Goal: Transaction & Acquisition: Purchase product/service

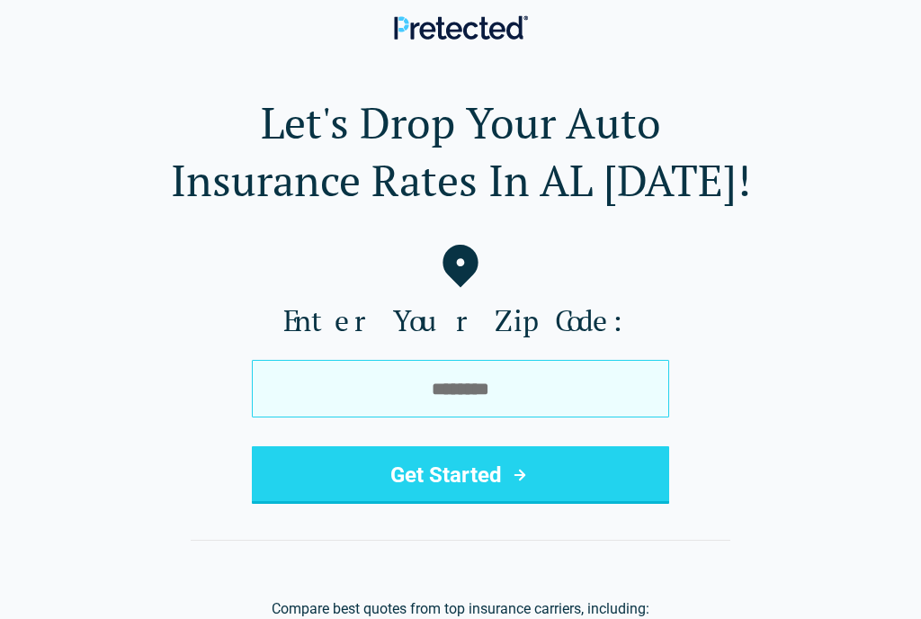
click at [634, 406] on input "tel" at bounding box center [461, 389] width 418 height 58
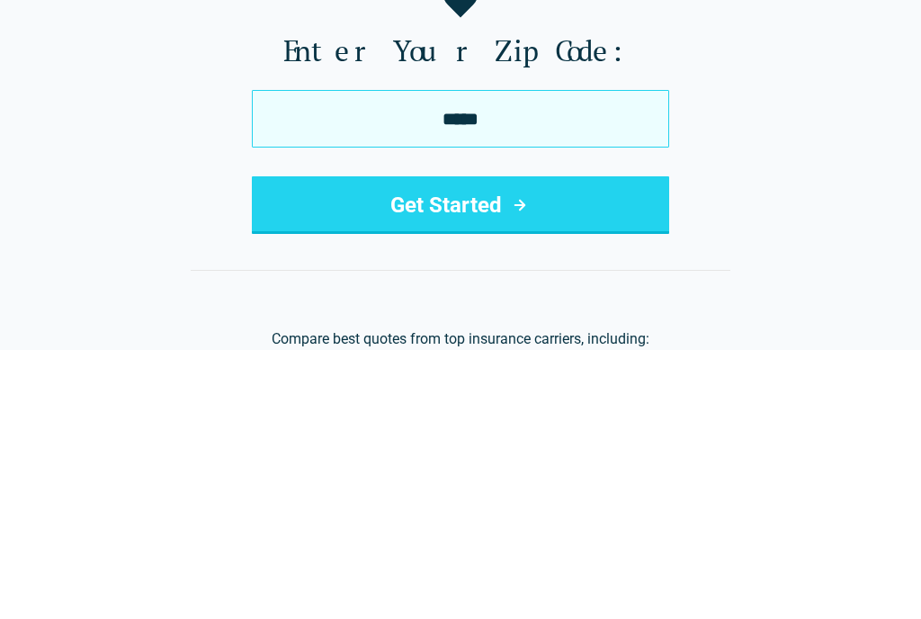
type input "*****"
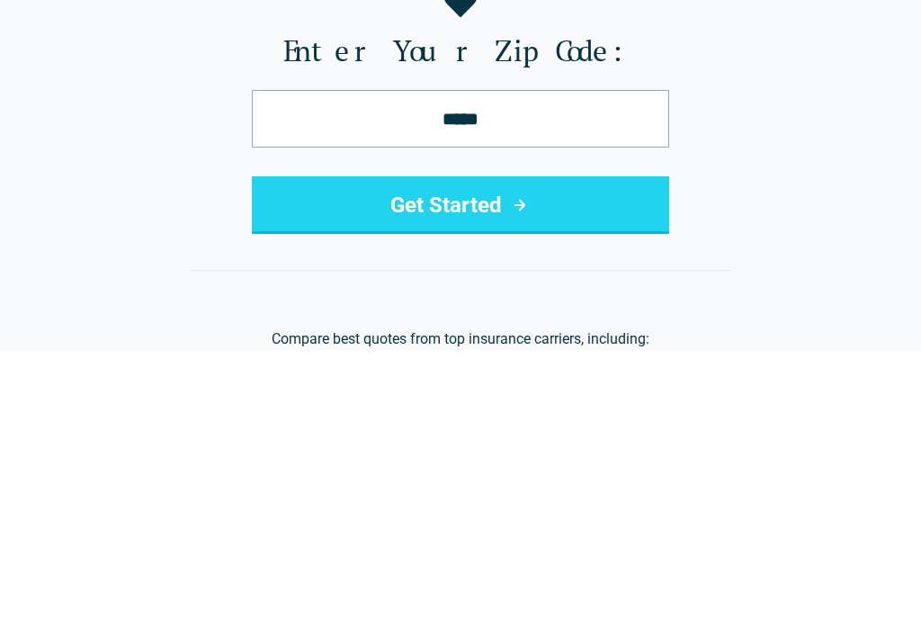
click at [480, 446] on button "Get Started" at bounding box center [461, 475] width 418 height 58
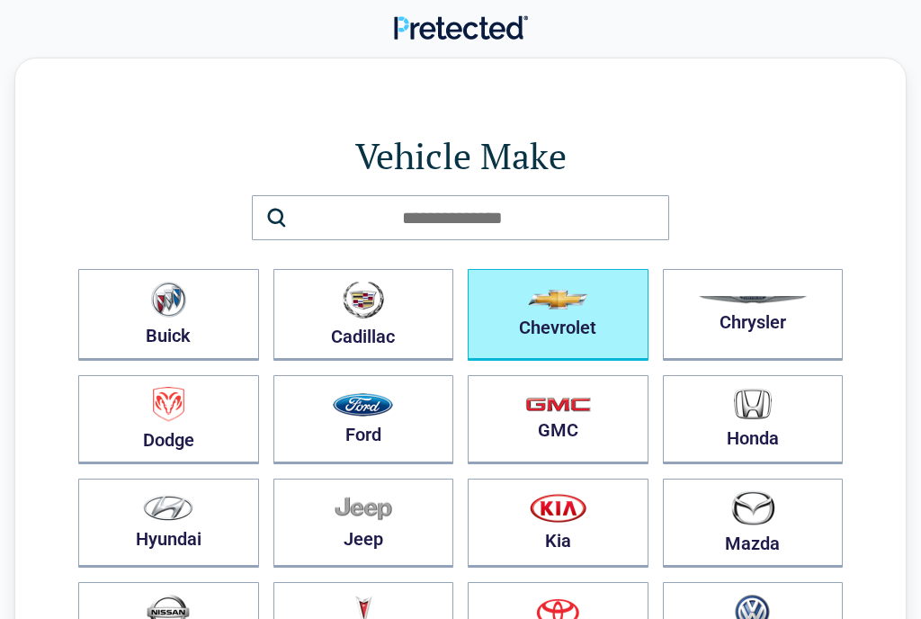
click at [591, 322] on button "Chevrolet" at bounding box center [558, 315] width 181 height 92
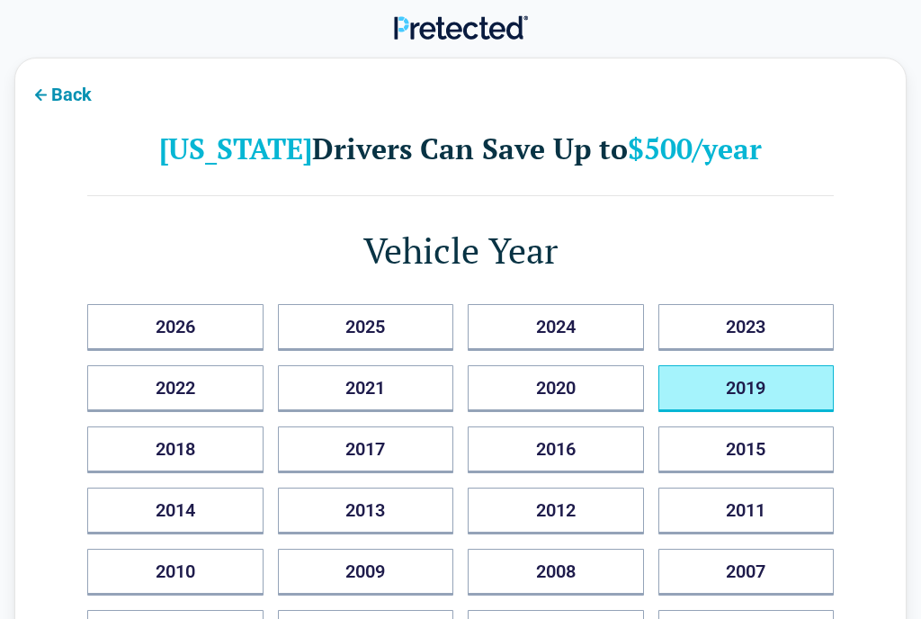
click at [788, 392] on button "2019" at bounding box center [747, 388] width 176 height 47
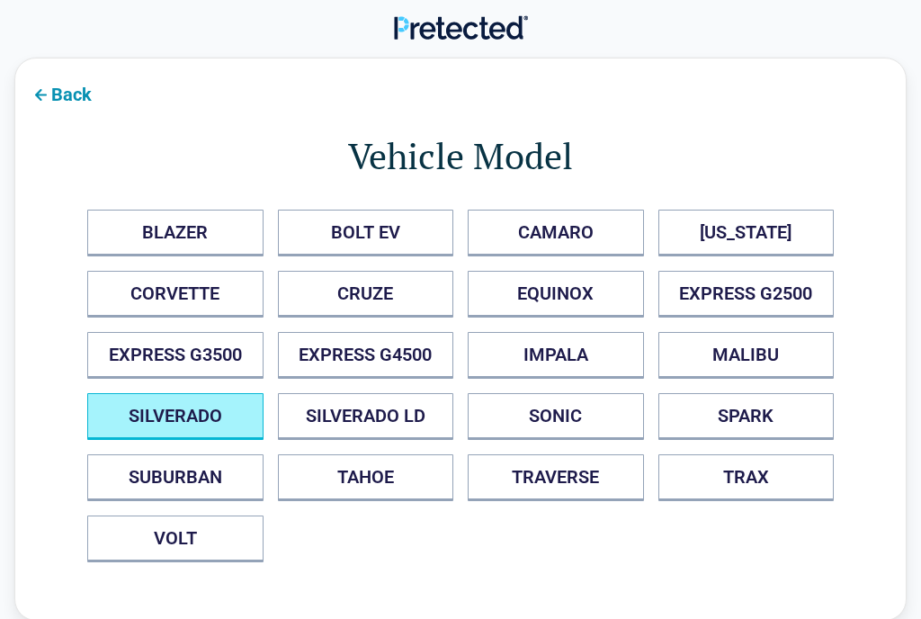
click at [133, 417] on button "SILVERADO" at bounding box center [175, 416] width 176 height 47
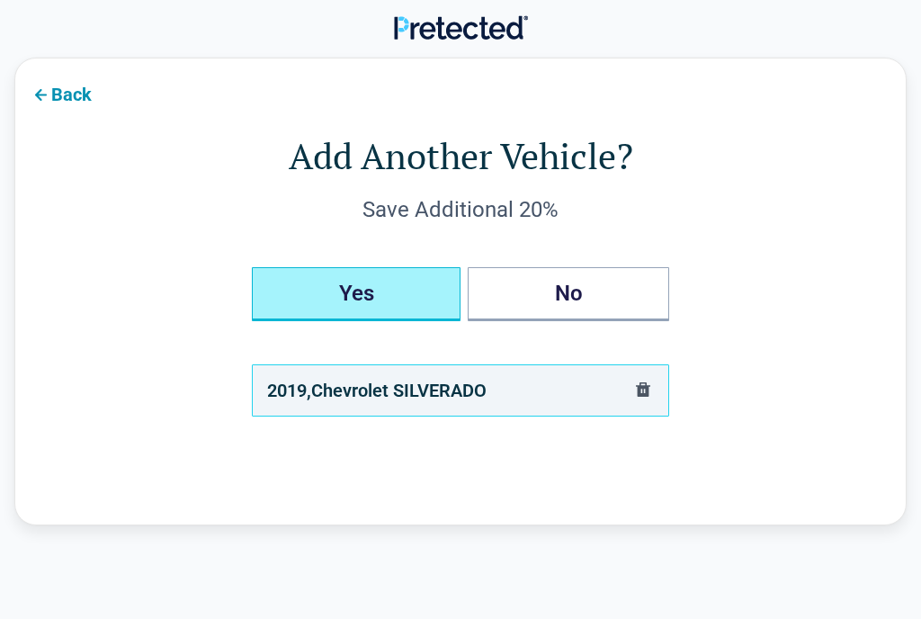
click at [356, 275] on button "Yes" at bounding box center [356, 294] width 209 height 54
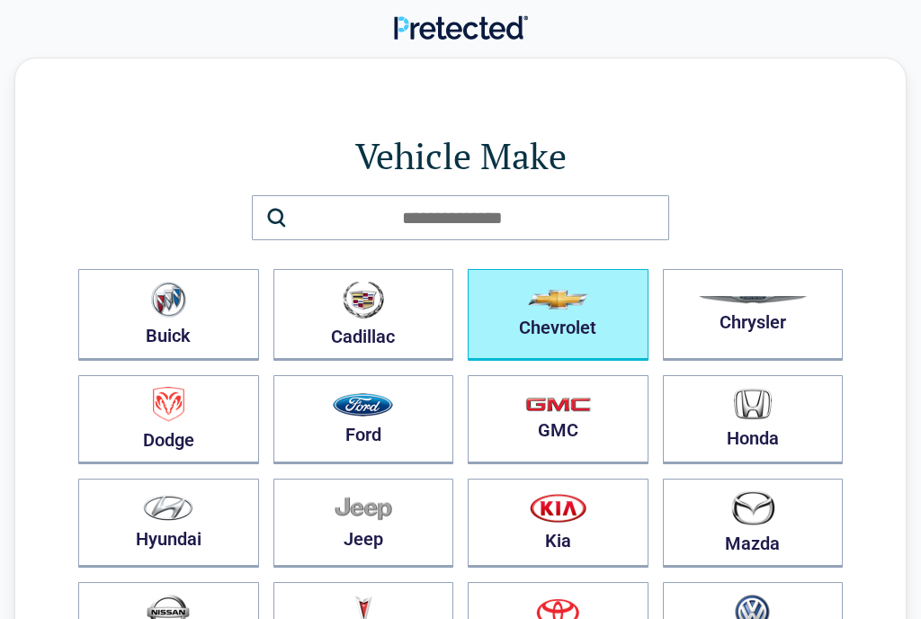
click at [588, 328] on button "Chevrolet" at bounding box center [558, 315] width 181 height 92
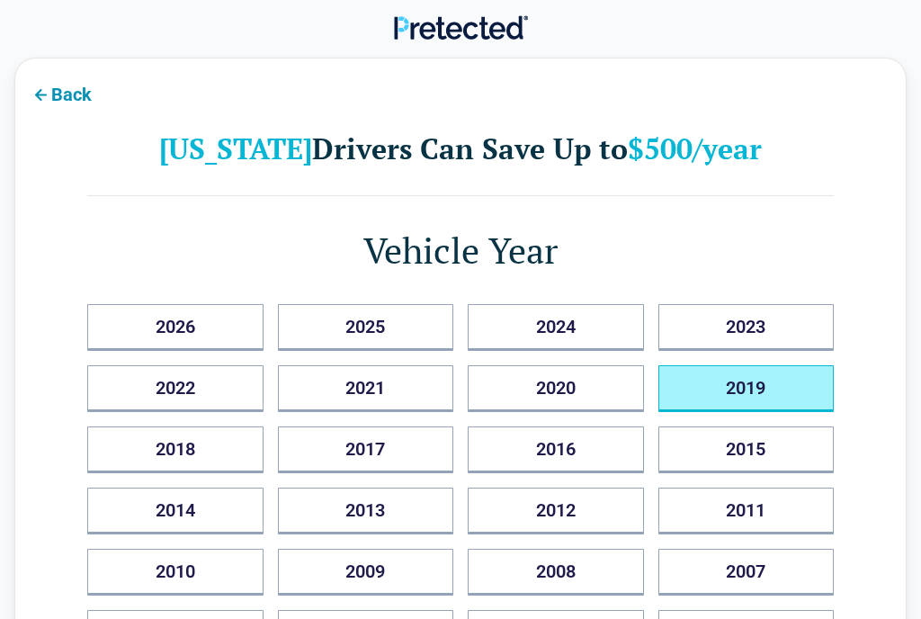
click at [787, 385] on button "2019" at bounding box center [747, 388] width 176 height 47
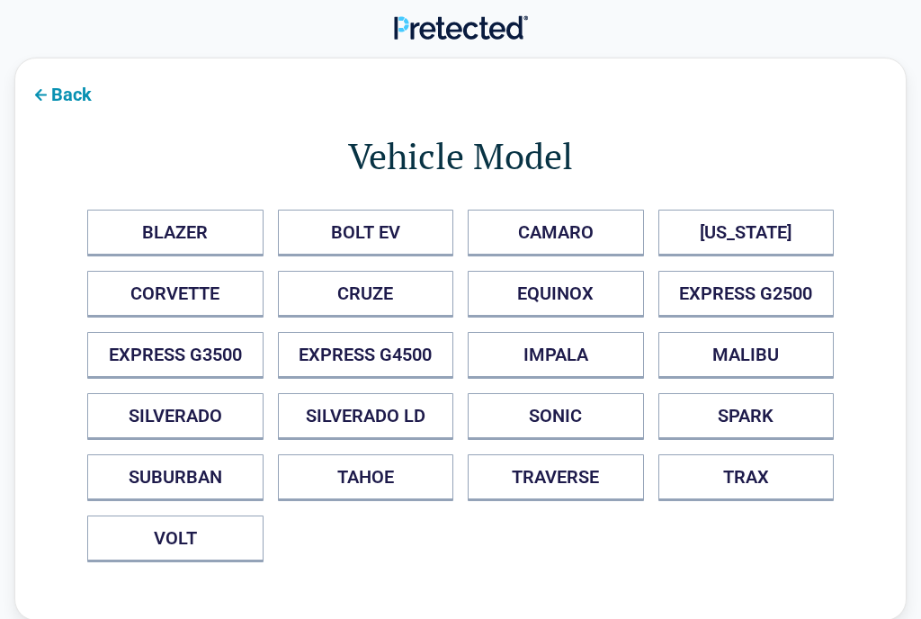
click at [559, 239] on button "CAMARO" at bounding box center [556, 233] width 176 height 47
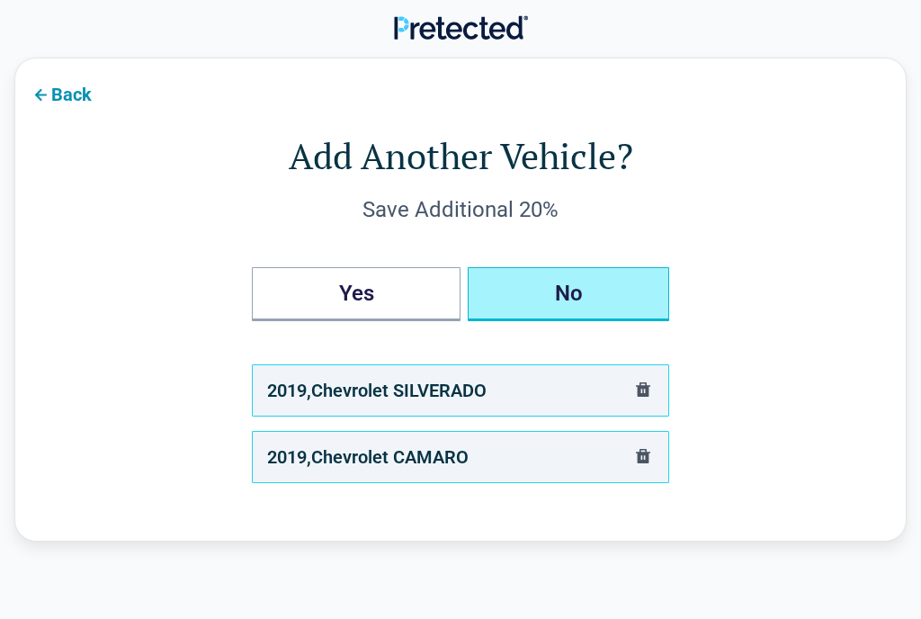
click at [579, 297] on button "No" at bounding box center [569, 294] width 202 height 54
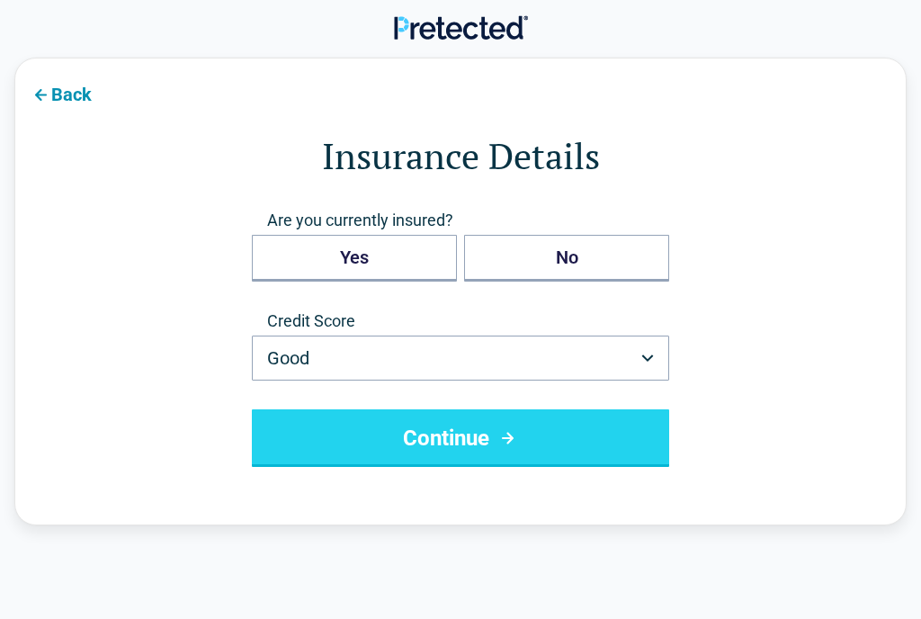
click at [659, 354] on button "Good" at bounding box center [461, 358] width 418 height 45
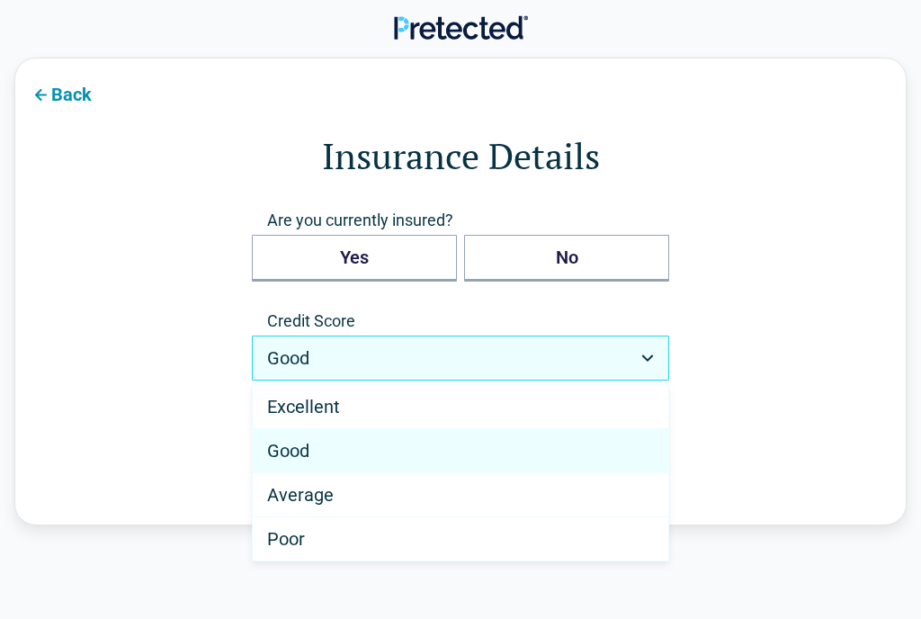
click at [282, 495] on span "Average" at bounding box center [300, 495] width 67 height 22
select select "*******"
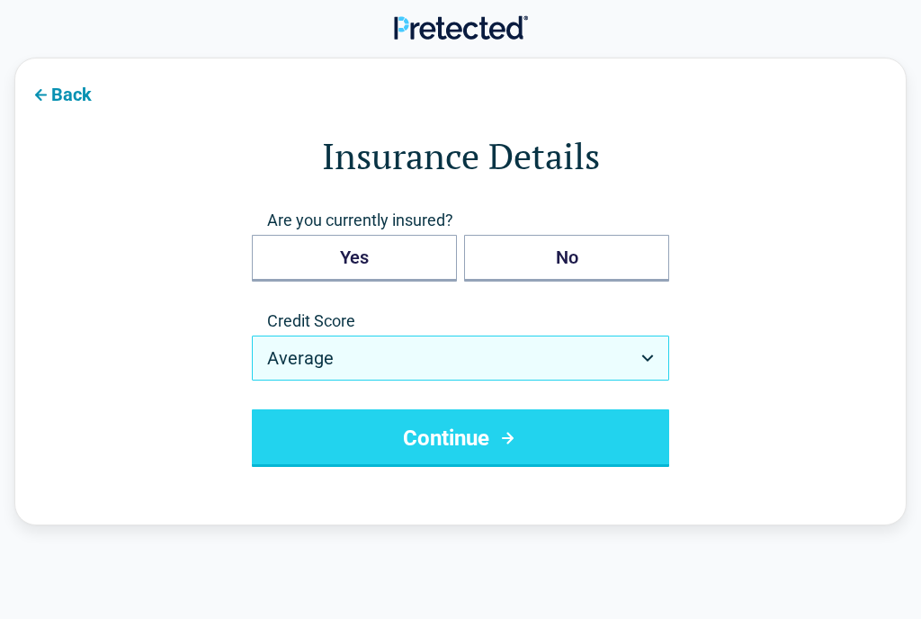
click at [606, 441] on button "Continue" at bounding box center [461, 438] width 418 height 58
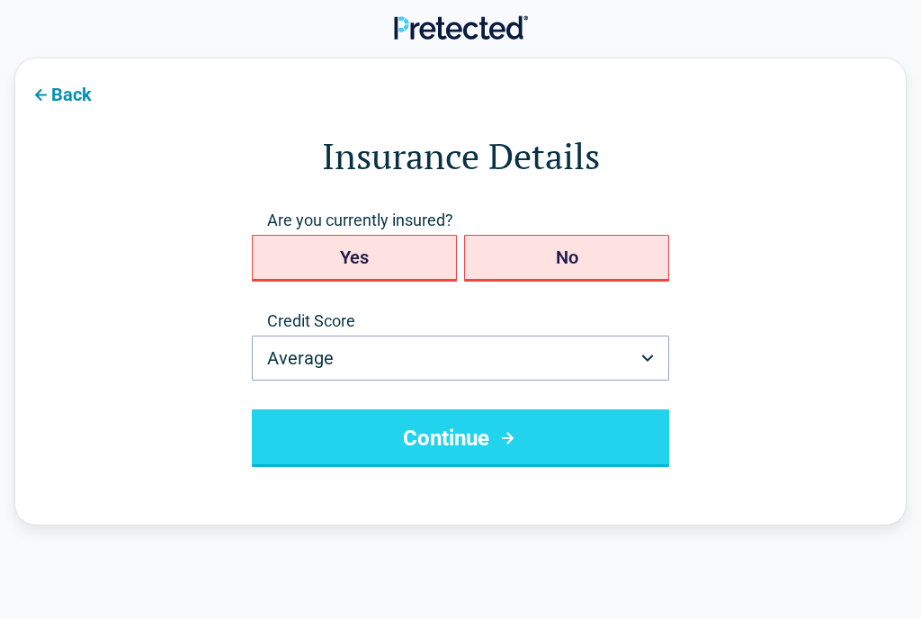
click at [408, 216] on span "Are you currently insured?" at bounding box center [461, 221] width 418 height 22
click at [348, 246] on button "Yes" at bounding box center [354, 258] width 205 height 47
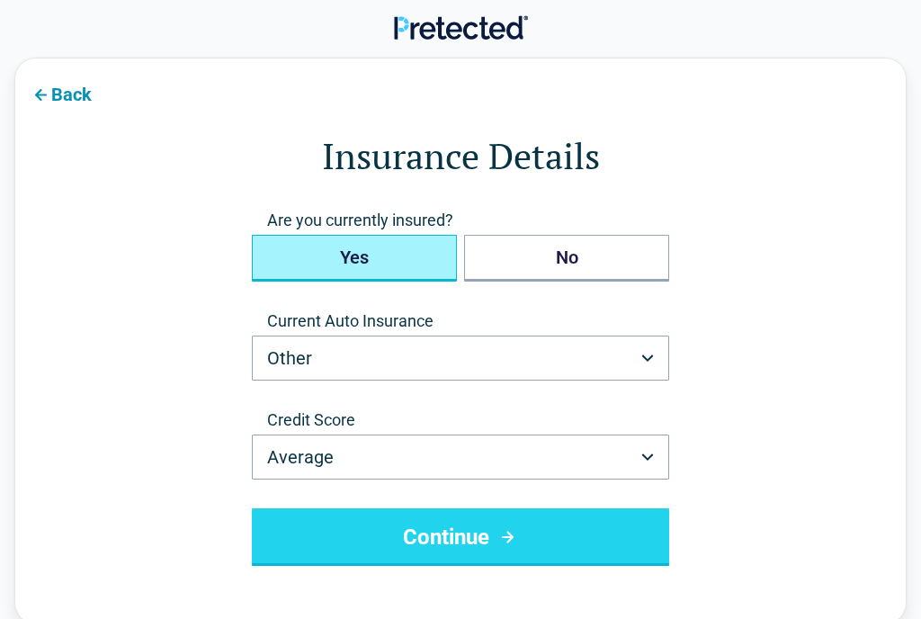
click at [653, 364] on button "Other" at bounding box center [461, 358] width 418 height 45
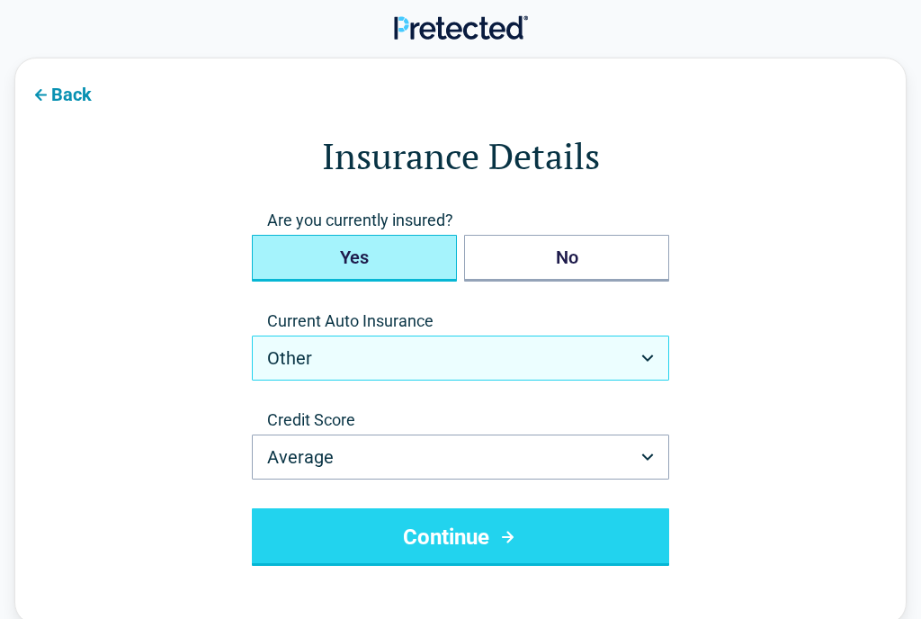
click at [657, 358] on button "Other" at bounding box center [461, 358] width 418 height 45
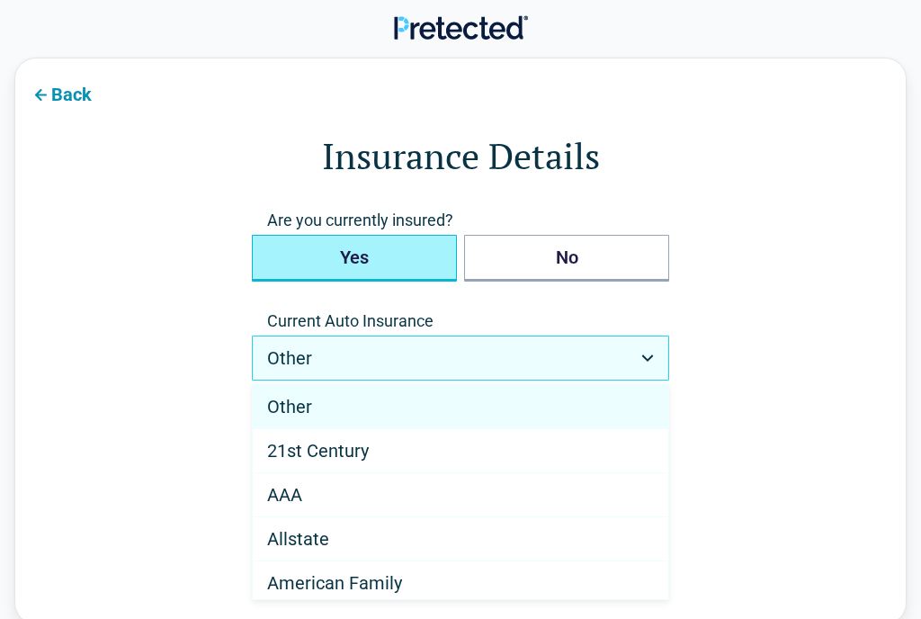
click at [308, 542] on span "Allstate" at bounding box center [298, 539] width 62 height 22
select select "********"
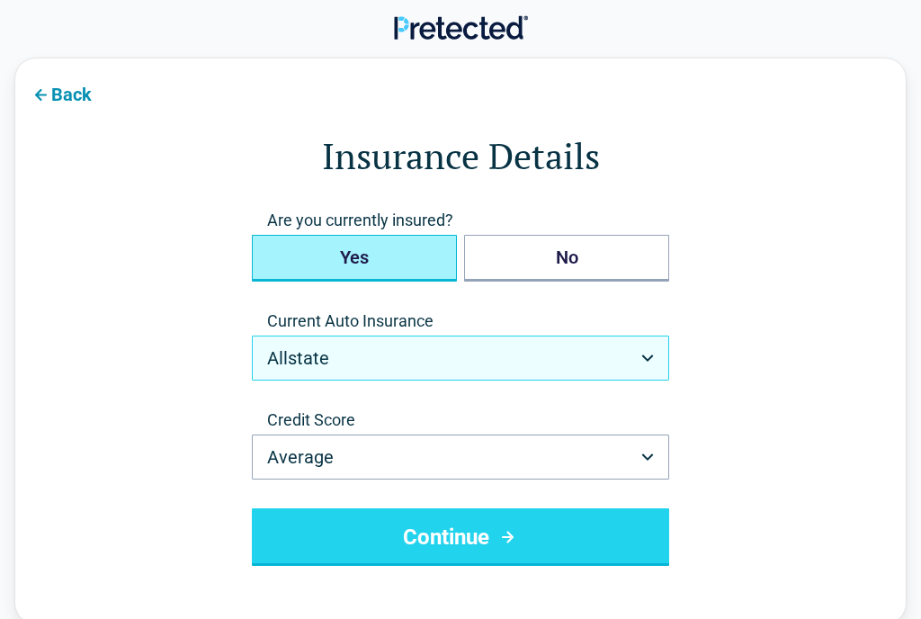
click at [512, 541] on icon "submit" at bounding box center [508, 537] width 22 height 22
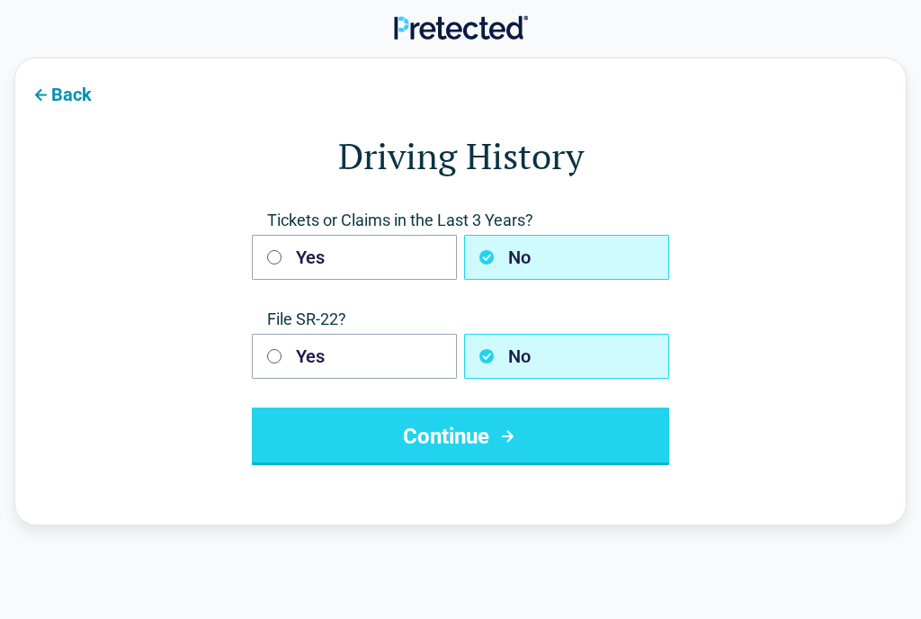
click at [481, 447] on button "Continue" at bounding box center [461, 437] width 418 height 58
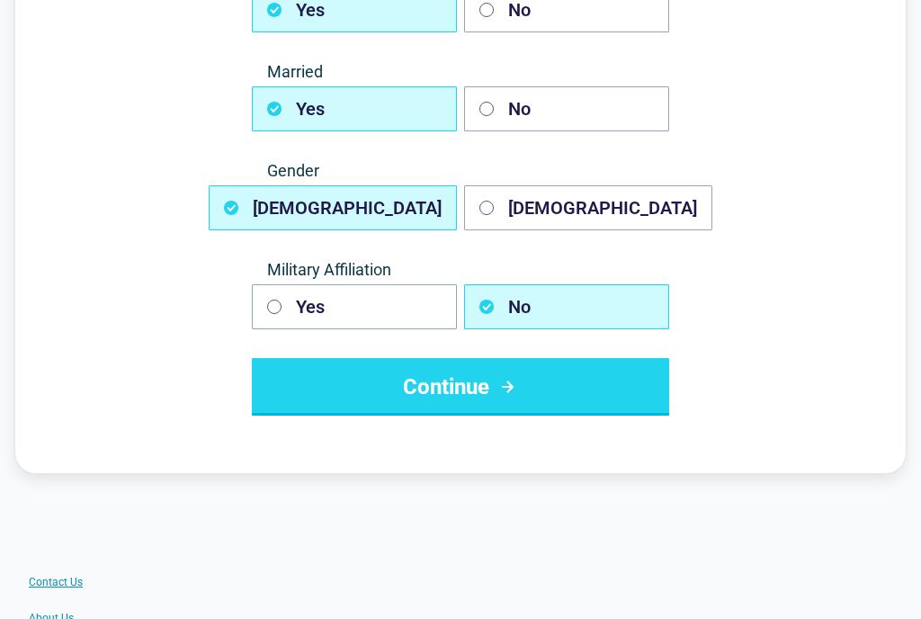
scroll to position [249, 0]
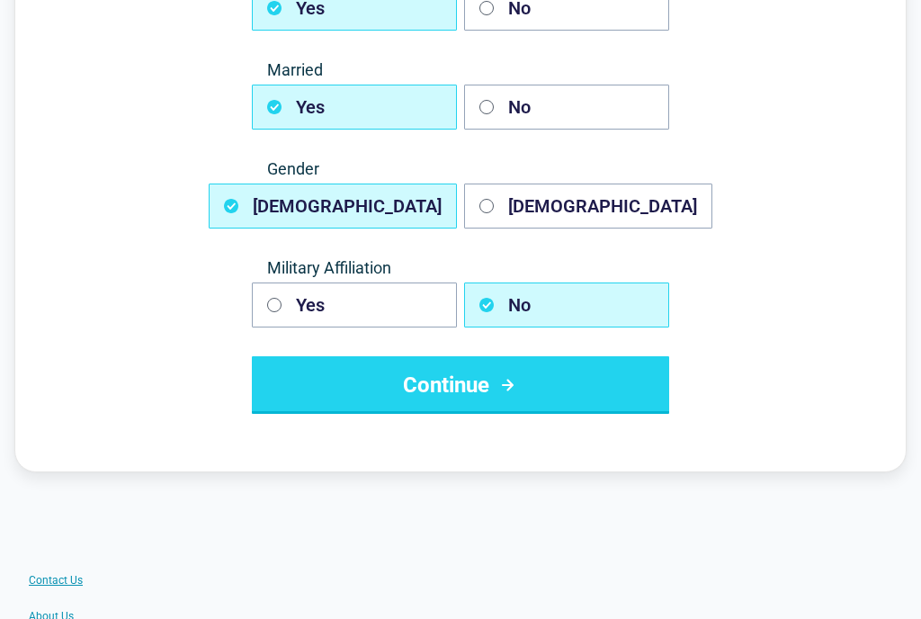
click at [501, 395] on icon "submit" at bounding box center [508, 385] width 22 height 22
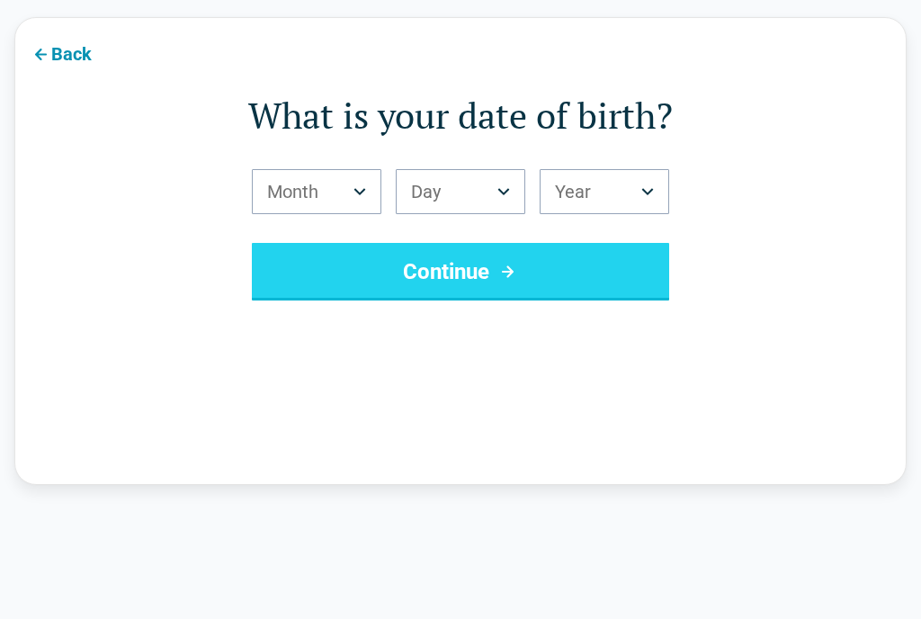
scroll to position [30, 0]
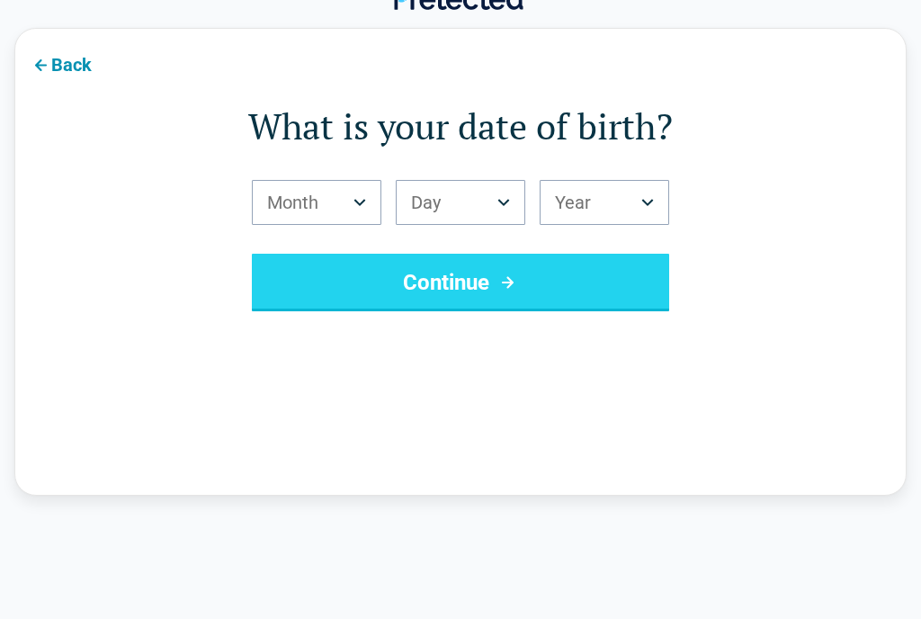
click at [362, 200] on icon "Birth Month" at bounding box center [360, 202] width 13 height 7
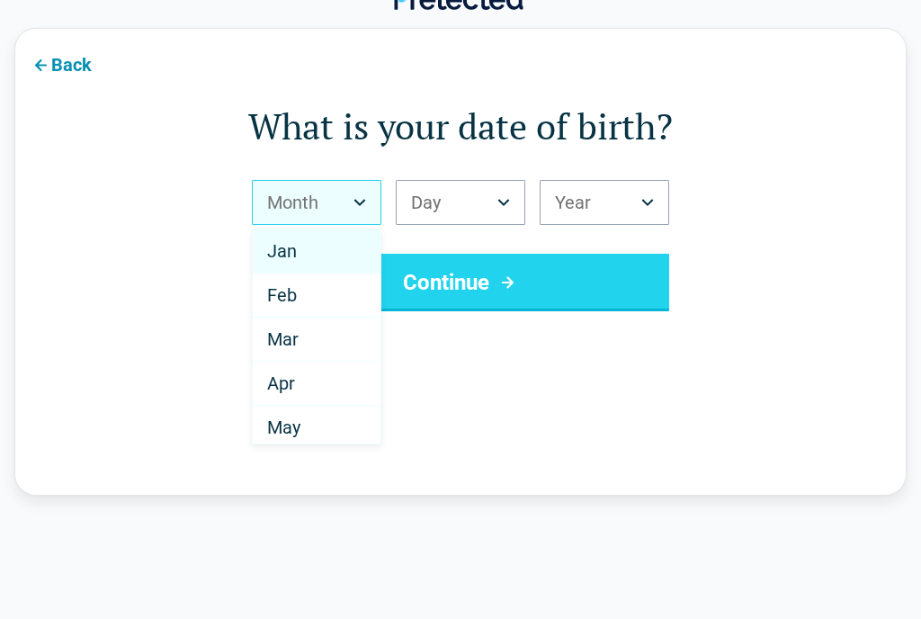
click at [297, 382] on div "Apr" at bounding box center [317, 384] width 128 height 44
select select "*"
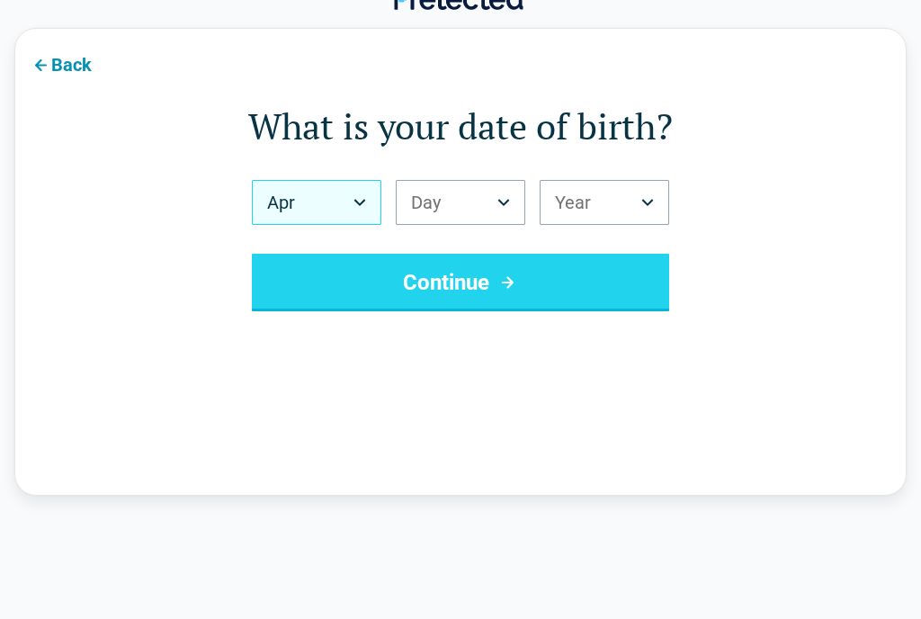
click at [489, 196] on button "Day" at bounding box center [461, 202] width 130 height 45
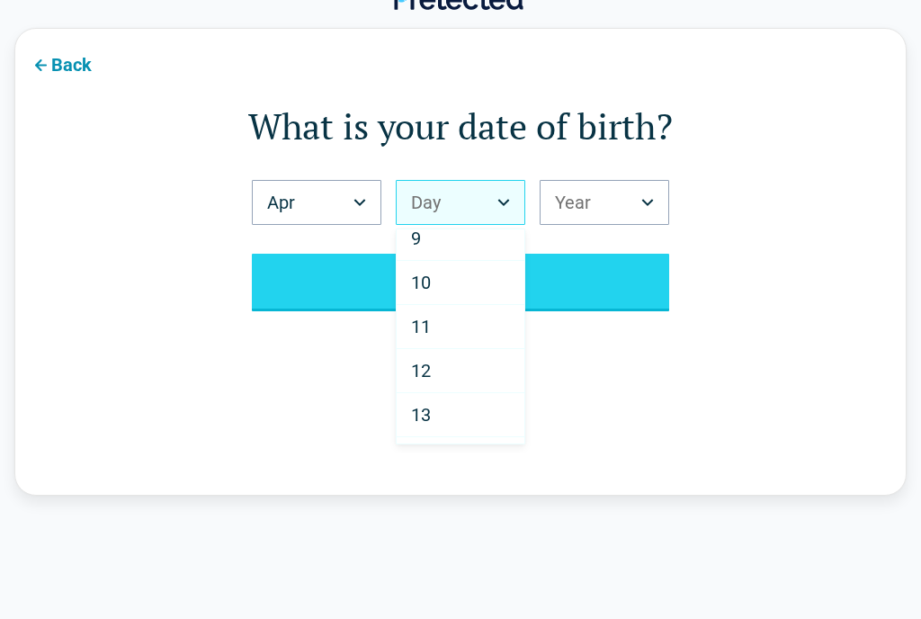
scroll to position [424, 0]
click at [428, 398] on span "14" at bounding box center [421, 401] width 20 height 22
select select "**"
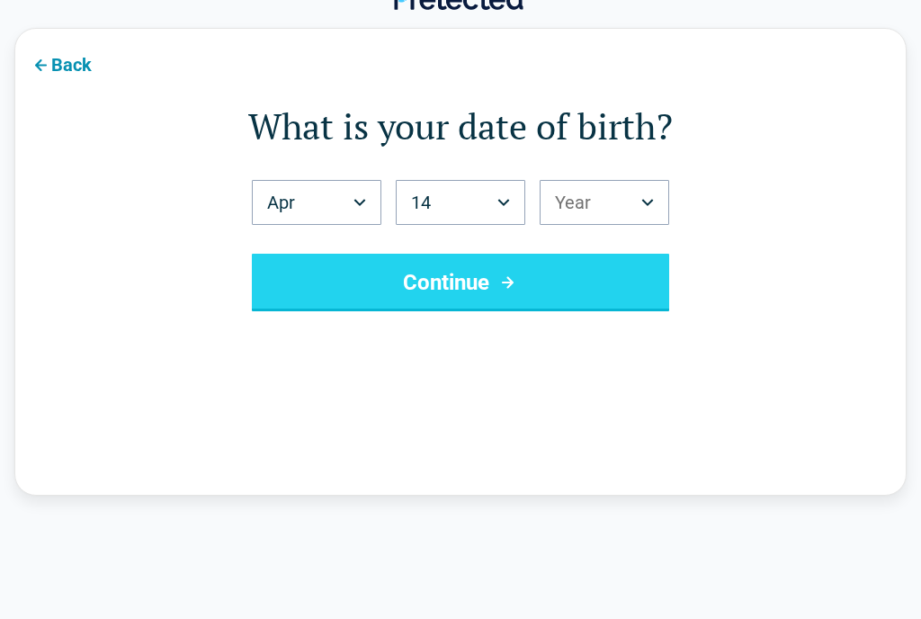
click at [657, 202] on button "Year" at bounding box center [605, 202] width 130 height 45
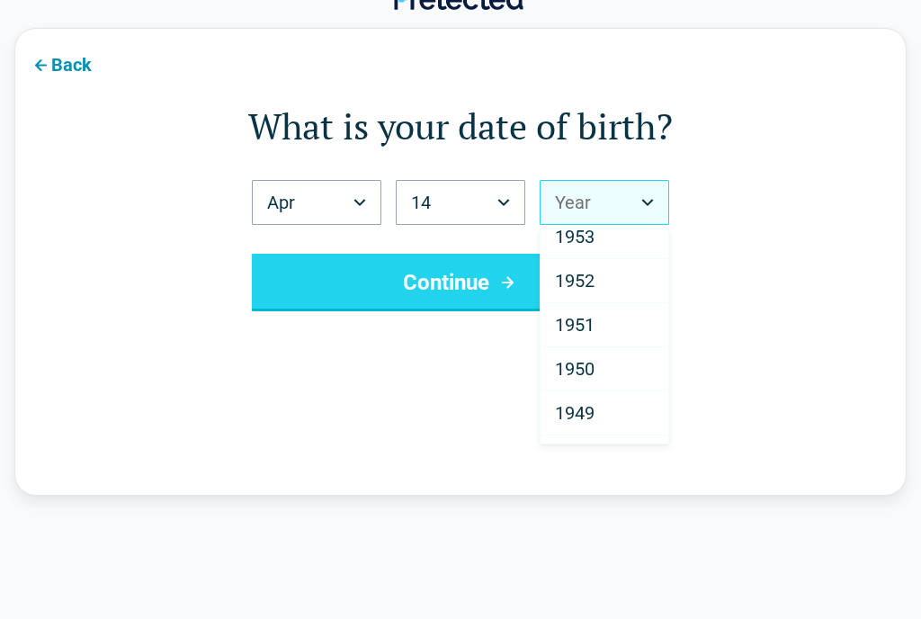
scroll to position [2394, 0]
click at [599, 282] on div "1952" at bounding box center [605, 283] width 128 height 44
select select "****"
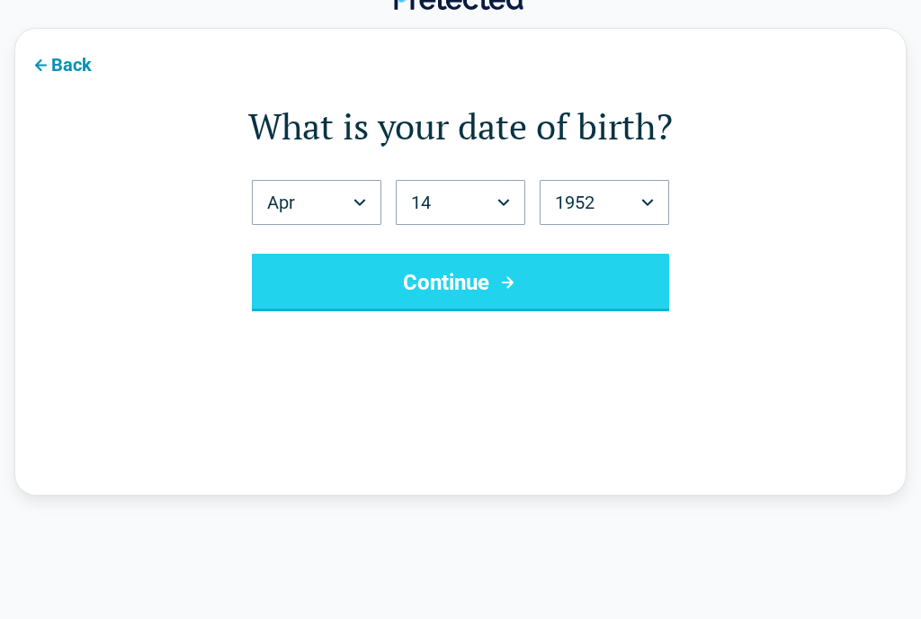
click at [552, 287] on button "Continue" at bounding box center [461, 283] width 418 height 58
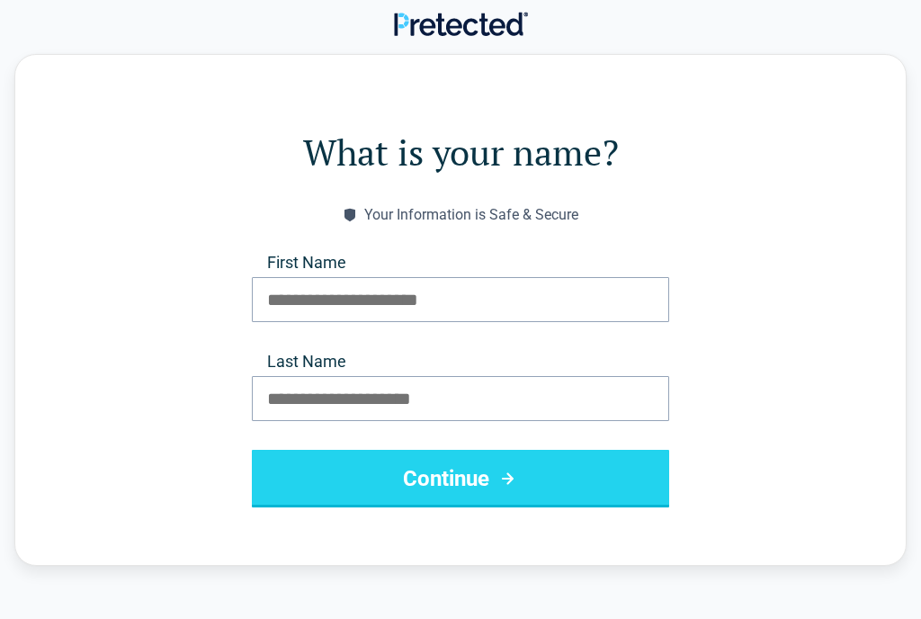
scroll to position [0, 0]
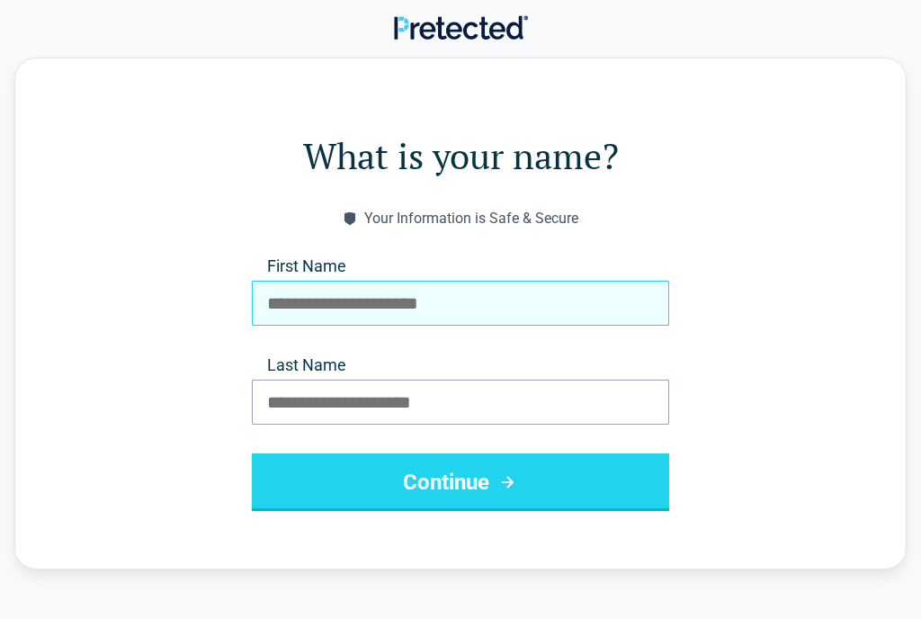
click at [520, 298] on input "First Name" at bounding box center [461, 303] width 418 height 45
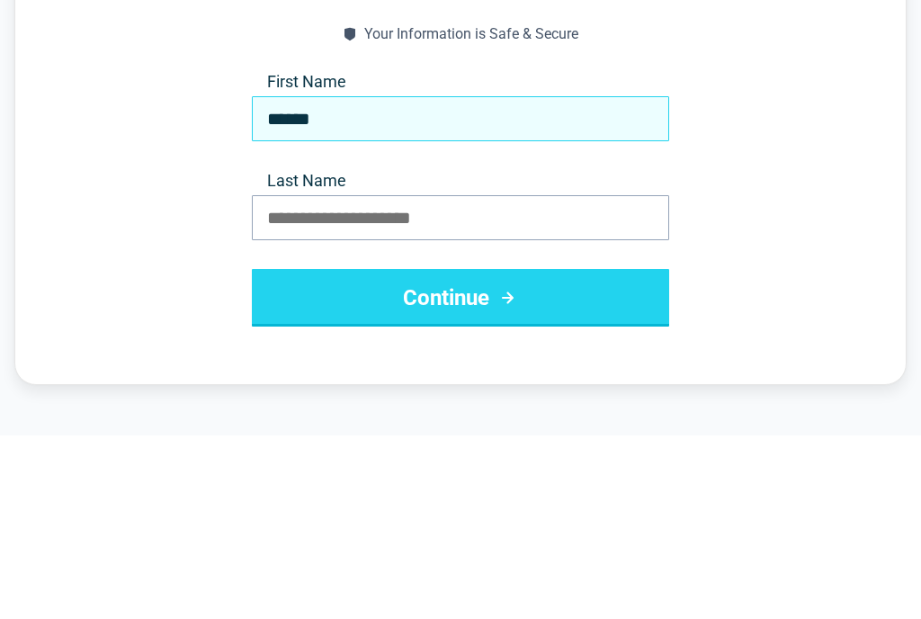
type input "******"
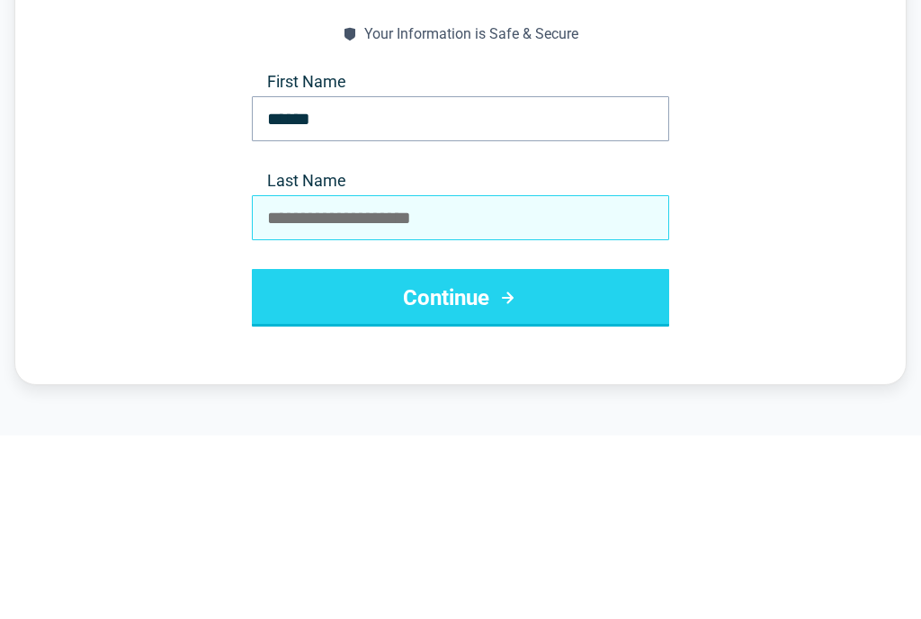
click at [447, 380] on input "Last Name" at bounding box center [461, 402] width 418 height 45
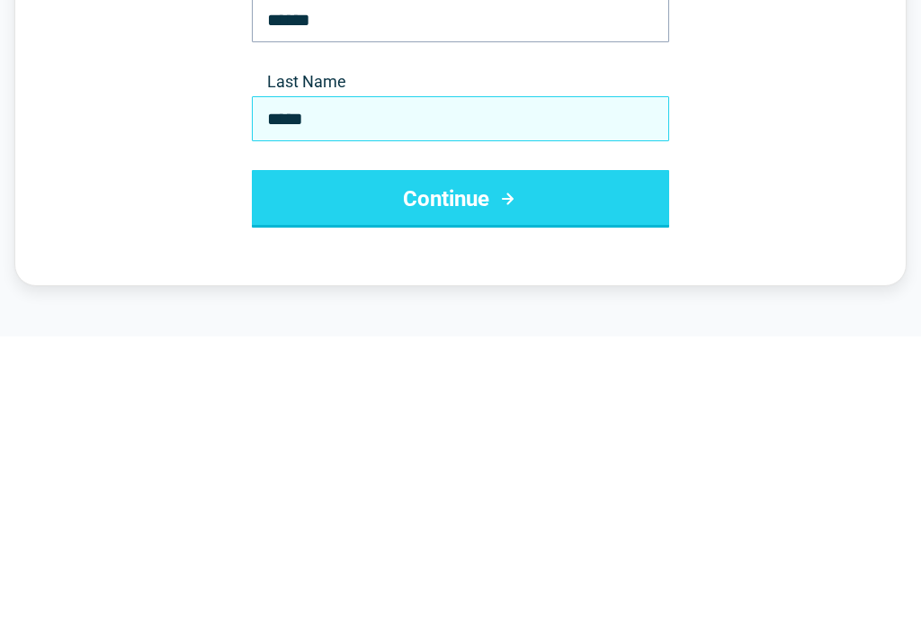
type input "*****"
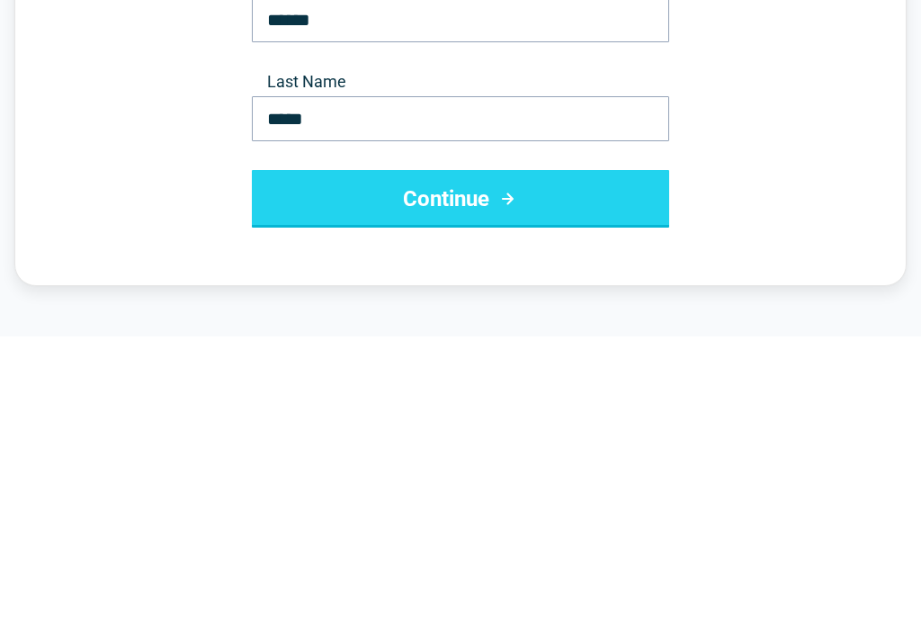
click at [528, 454] on button "Continue" at bounding box center [461, 483] width 418 height 58
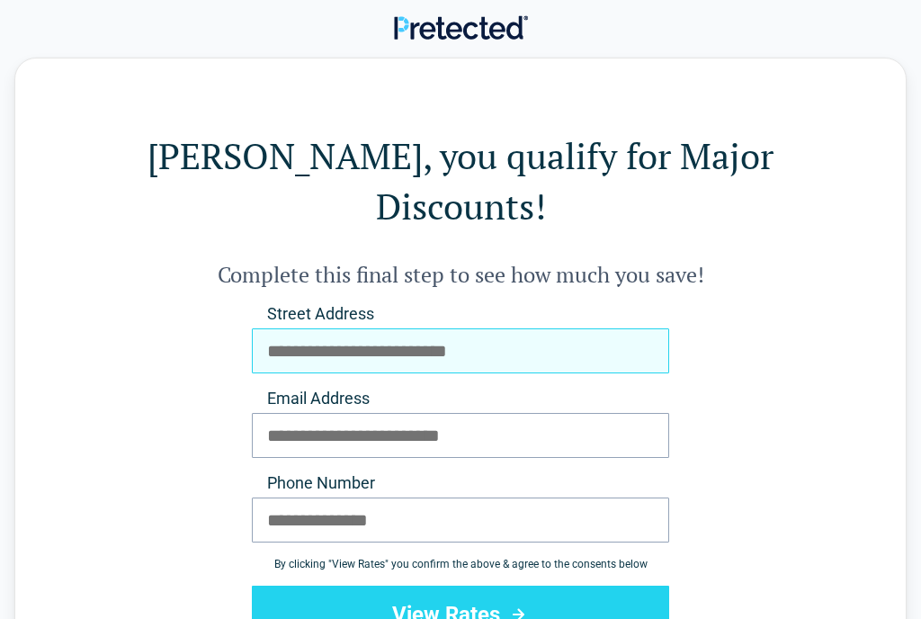
click at [635, 328] on input "Street Address" at bounding box center [461, 350] width 418 height 45
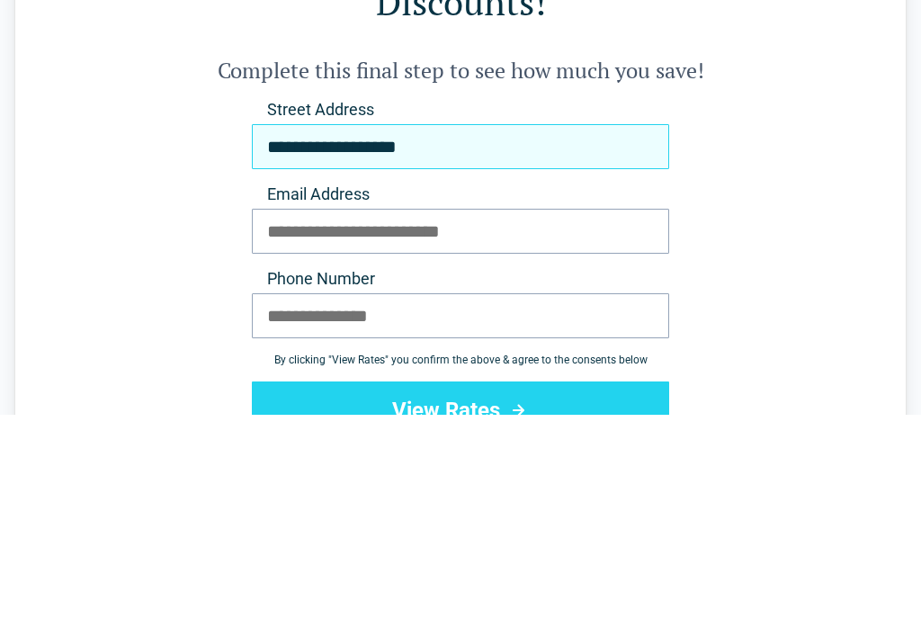
type input "**********"
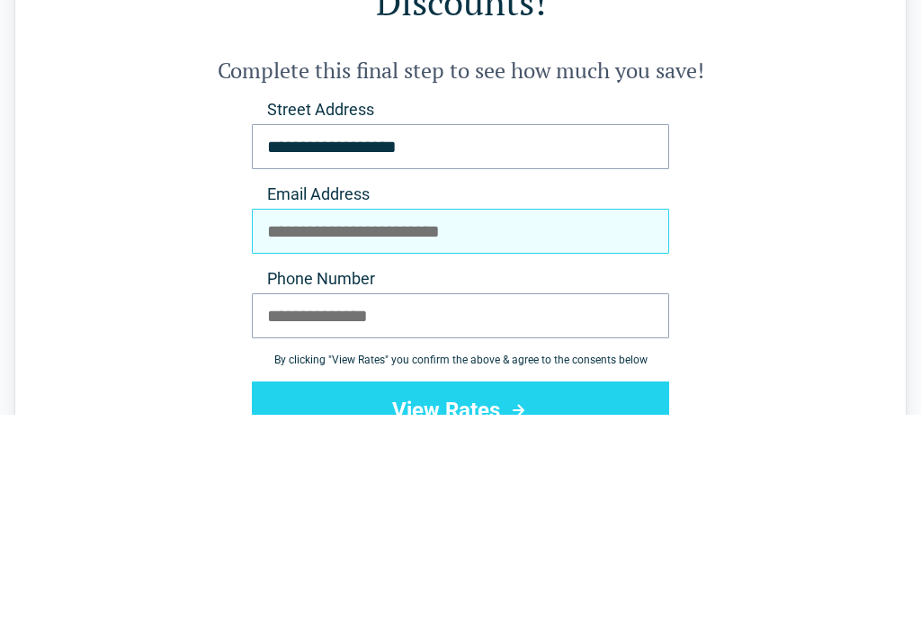
click at [531, 413] on input "Email Address" at bounding box center [461, 435] width 418 height 45
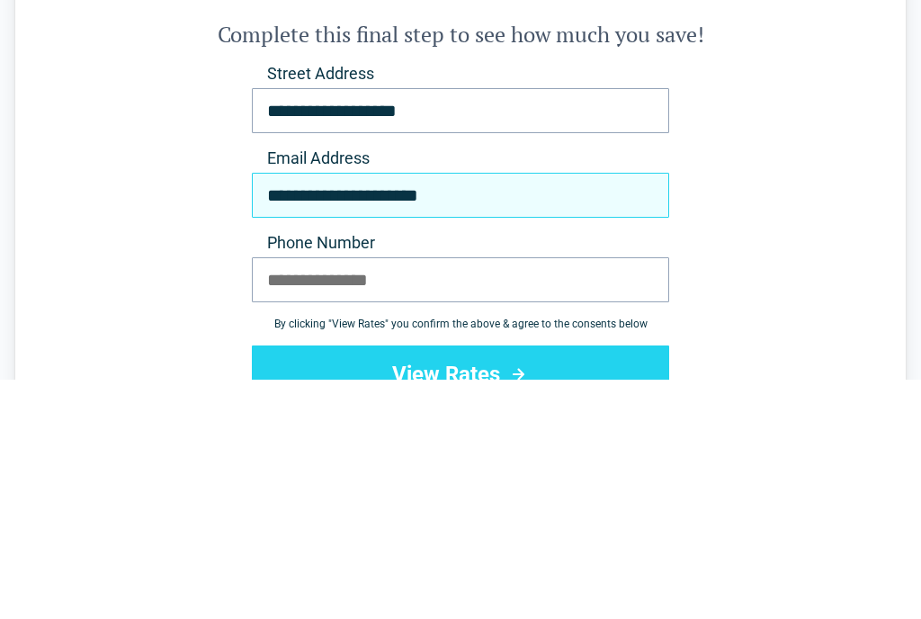
type input "**********"
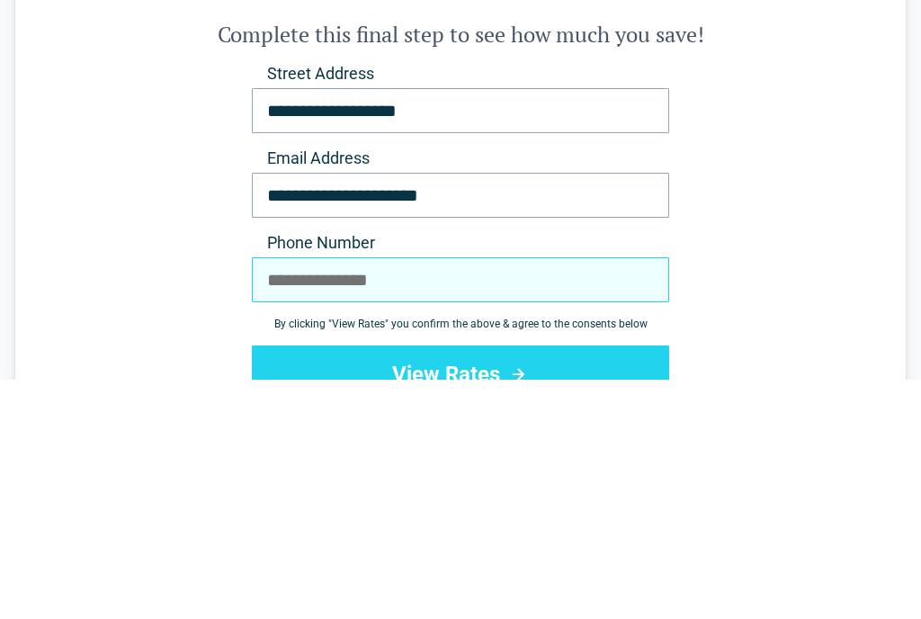
click at [291, 498] on input "Phone Number" at bounding box center [461, 520] width 418 height 45
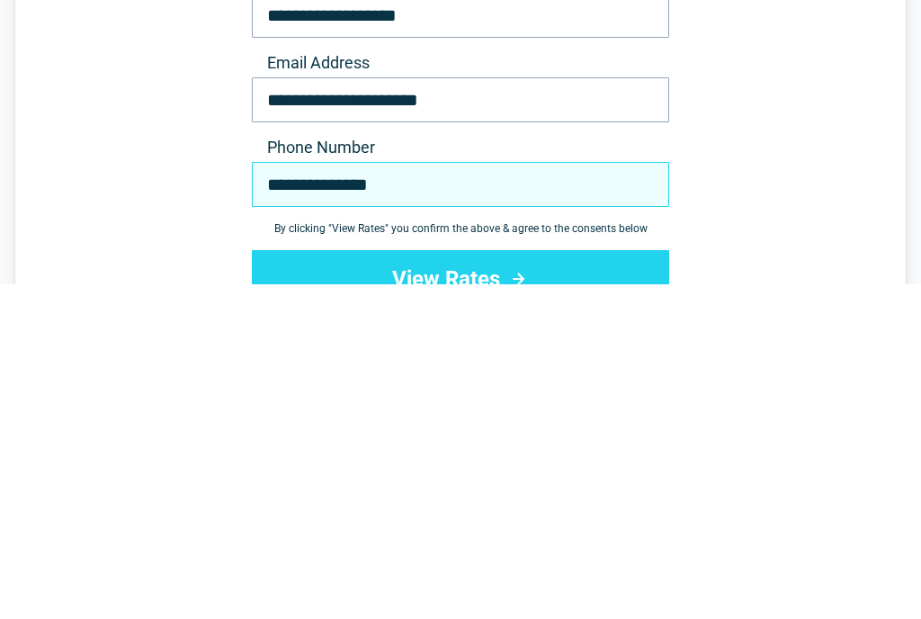
type input "**********"
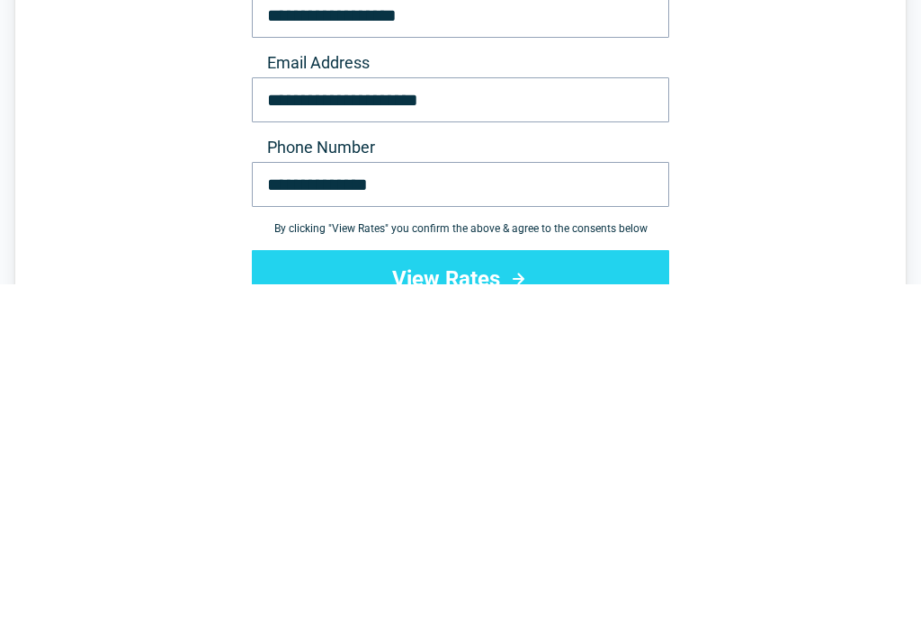
click at [494, 586] on button "View Rates" at bounding box center [461, 615] width 418 height 58
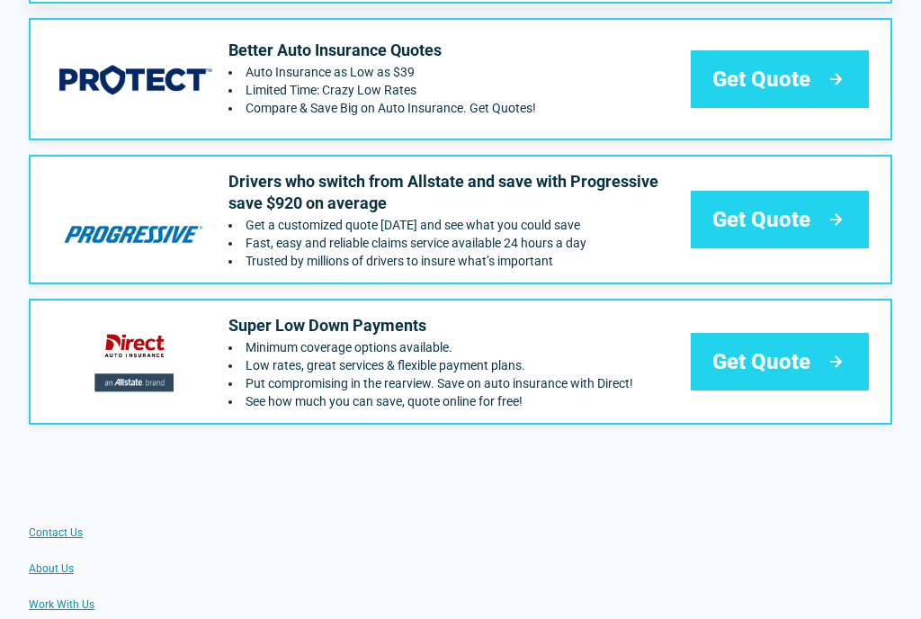
scroll to position [353, 0]
click at [784, 361] on span "Get Quote" at bounding box center [762, 361] width 98 height 29
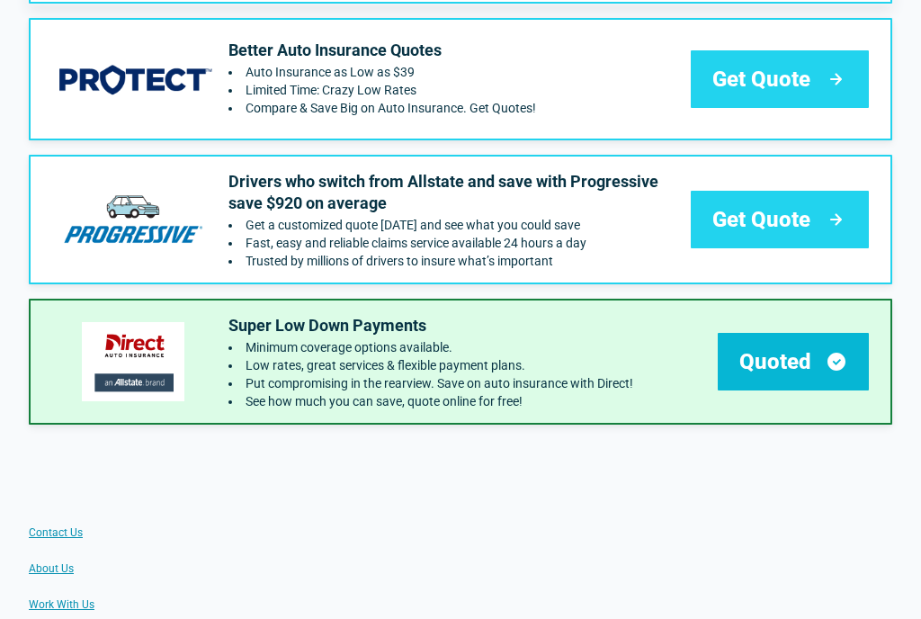
scroll to position [354, 0]
